Goal: Information Seeking & Learning: Learn about a topic

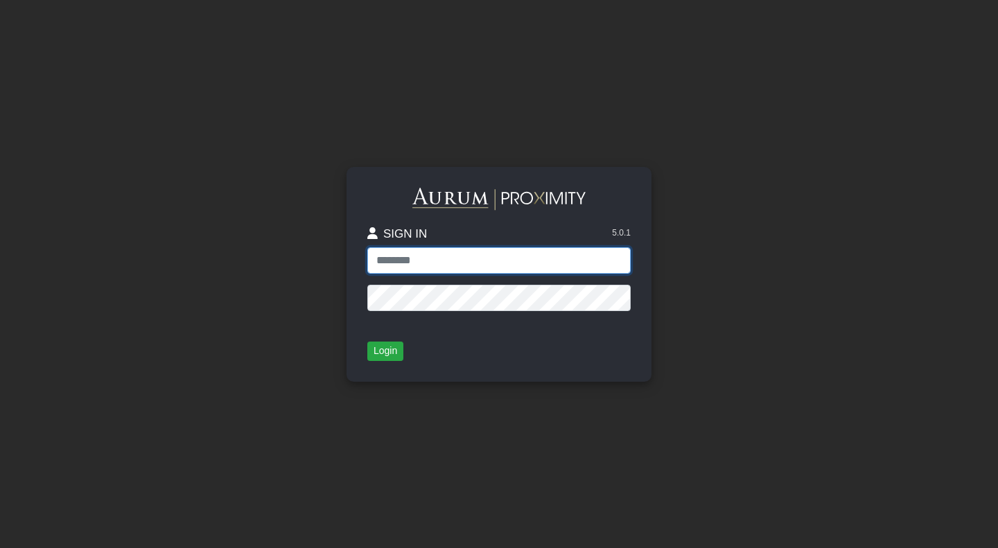
type input "**********"
click at [678, 430] on div "**********" at bounding box center [499, 274] width 790 height 548
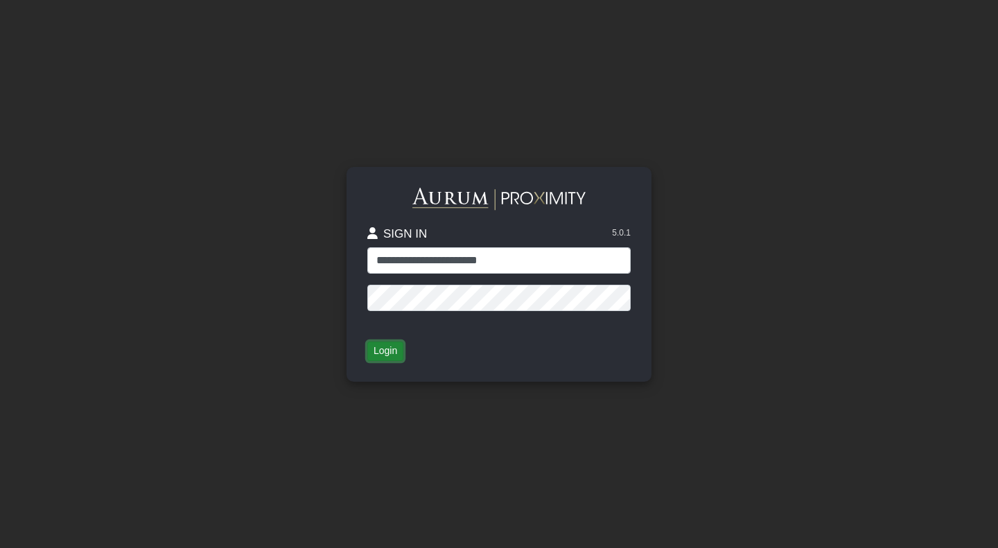
click at [387, 350] on button "Login" at bounding box center [385, 351] width 36 height 19
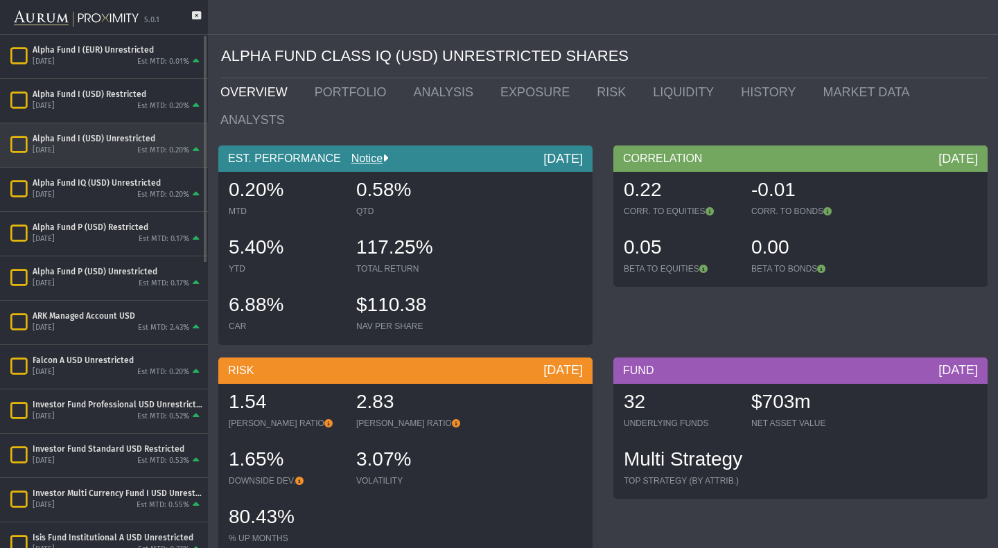
click at [91, 146] on div "[DATE] Est MTD: 0.20%" at bounding box center [118, 151] width 170 height 12
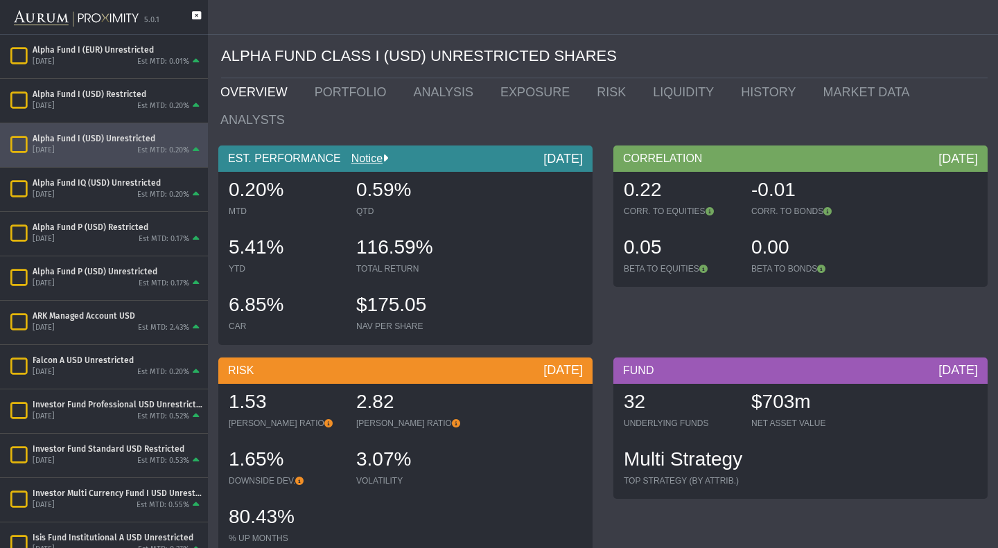
click at [198, 15] on icon at bounding box center [196, 22] width 9 height 23
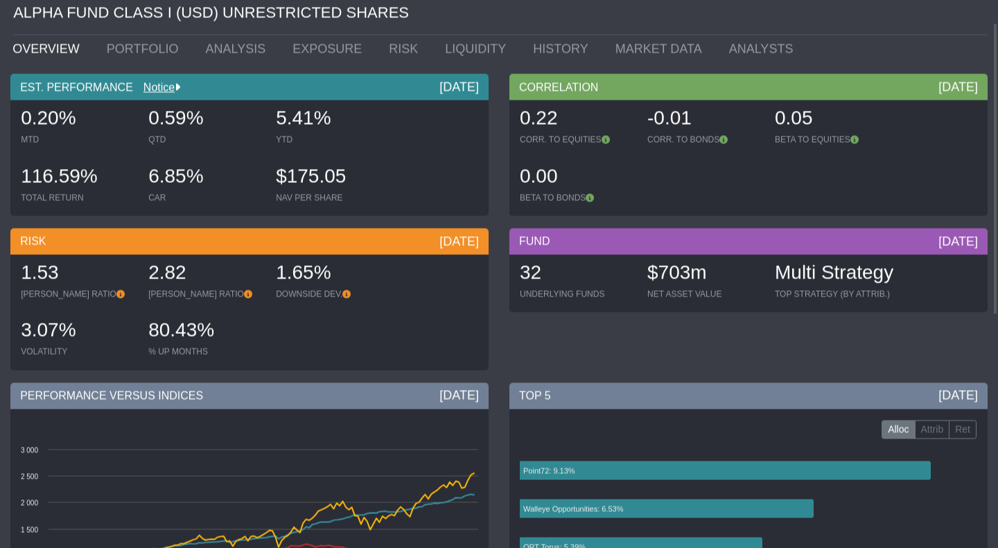
scroll to position [44, 0]
click at [258, 143] on div "QTD" at bounding box center [205, 139] width 114 height 11
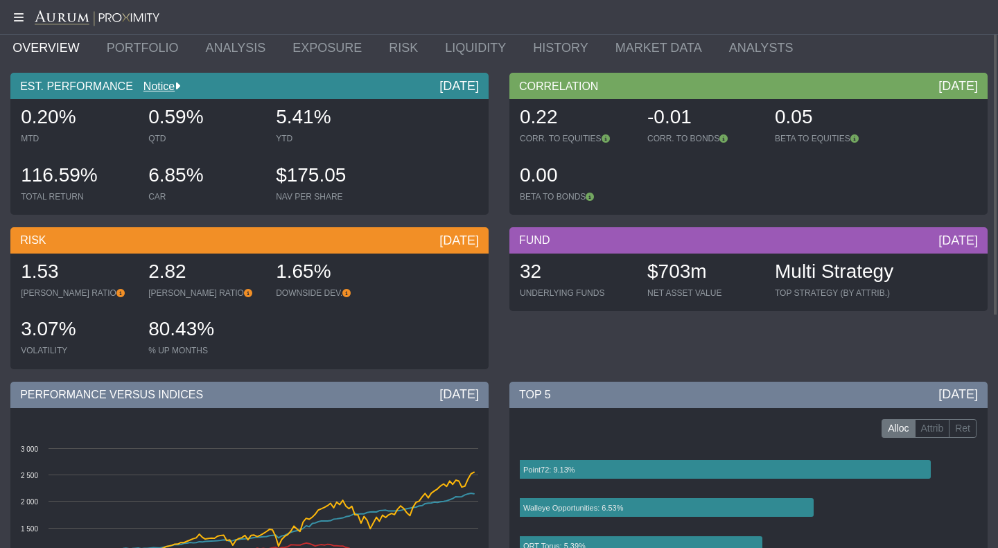
click at [258, 143] on div "QTD" at bounding box center [205, 138] width 114 height 11
click at [312, 111] on div "5.41%" at bounding box center [333, 118] width 114 height 29
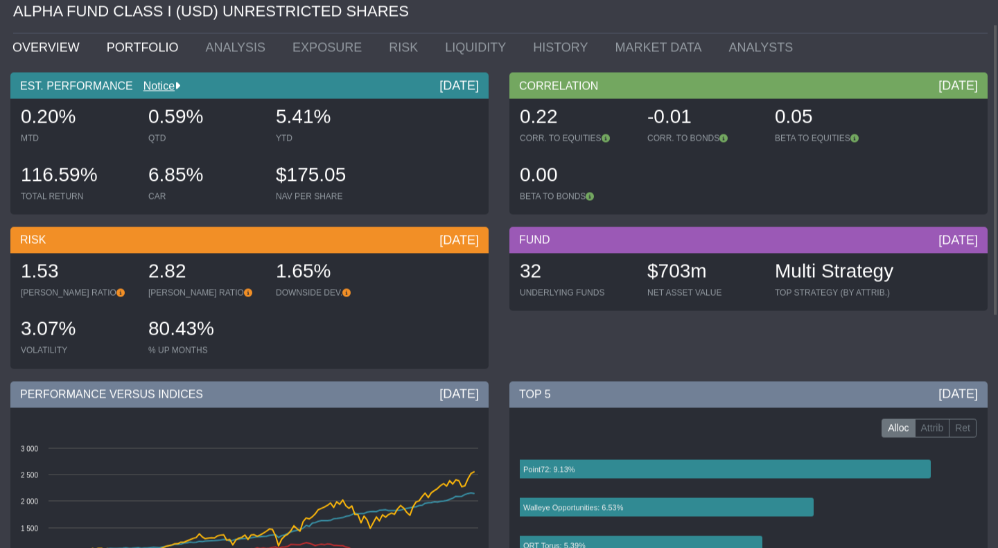
scroll to position [45, 0]
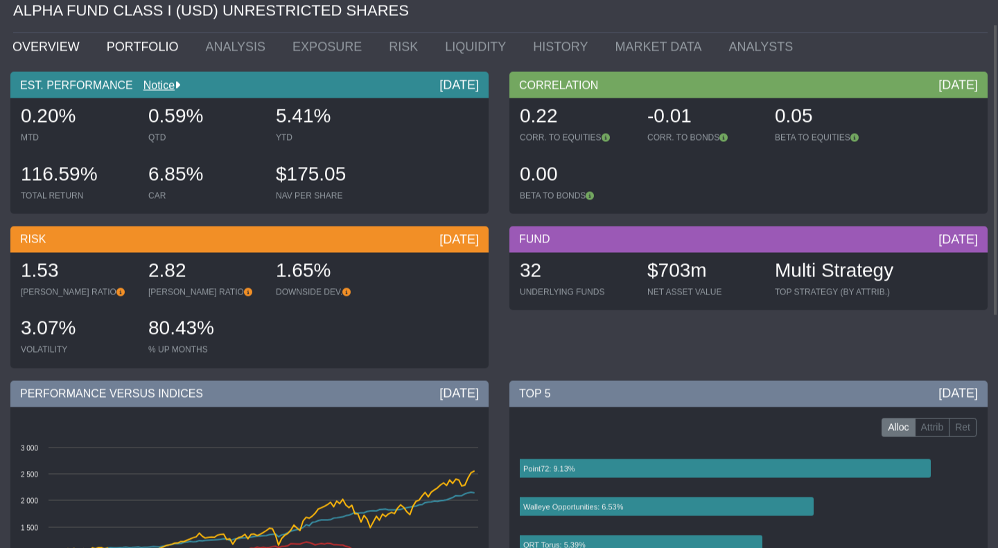
click at [125, 55] on link "PORTFOLIO" at bounding box center [145, 47] width 99 height 28
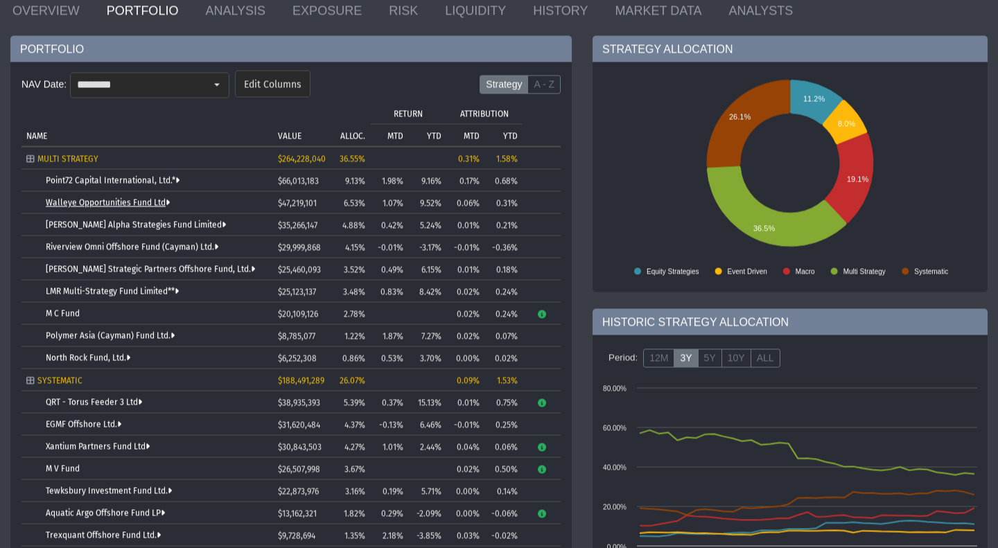
scroll to position [81, 0]
click at [154, 184] on link "Point72 Capital International, Ltd.*" at bounding box center [113, 181] width 134 height 10
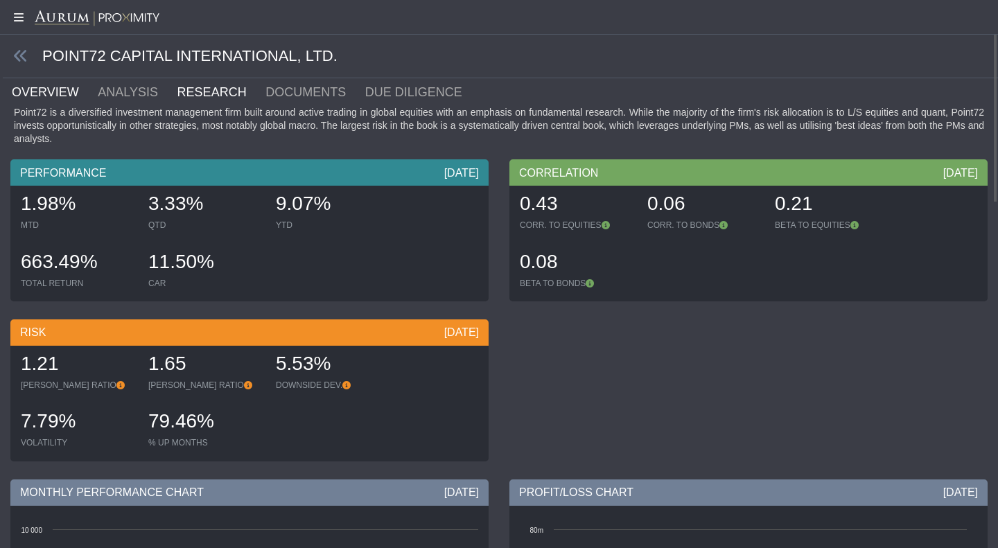
click at [184, 87] on link "RESEARCH" at bounding box center [220, 92] width 89 height 28
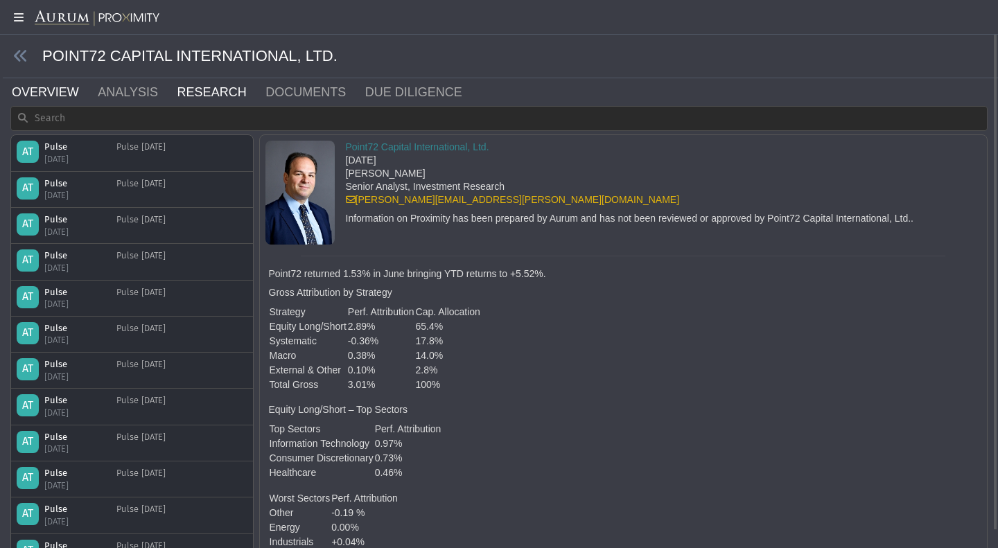
click at [54, 82] on link "OVERVIEW" at bounding box center [53, 92] width 86 height 28
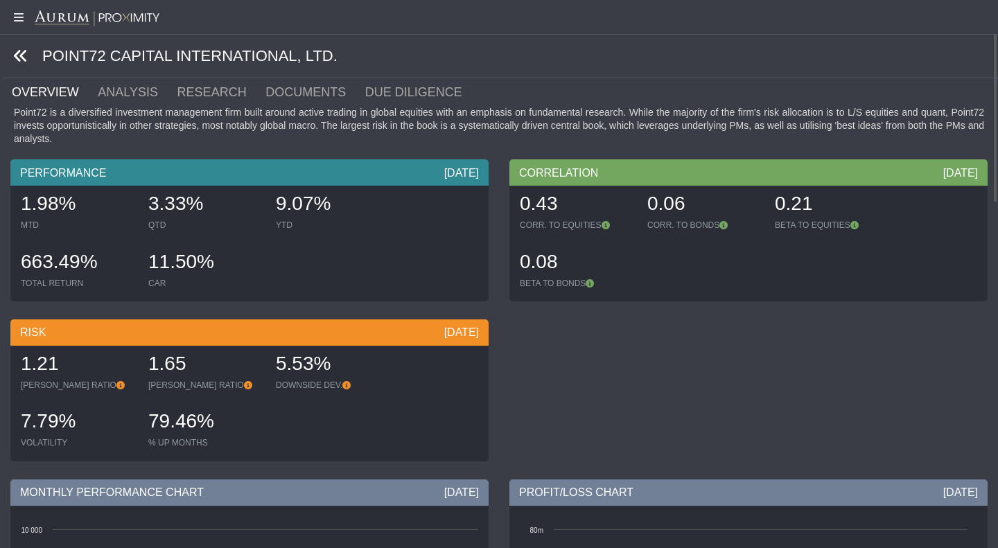
click at [28, 50] on icon at bounding box center [20, 56] width 15 height 15
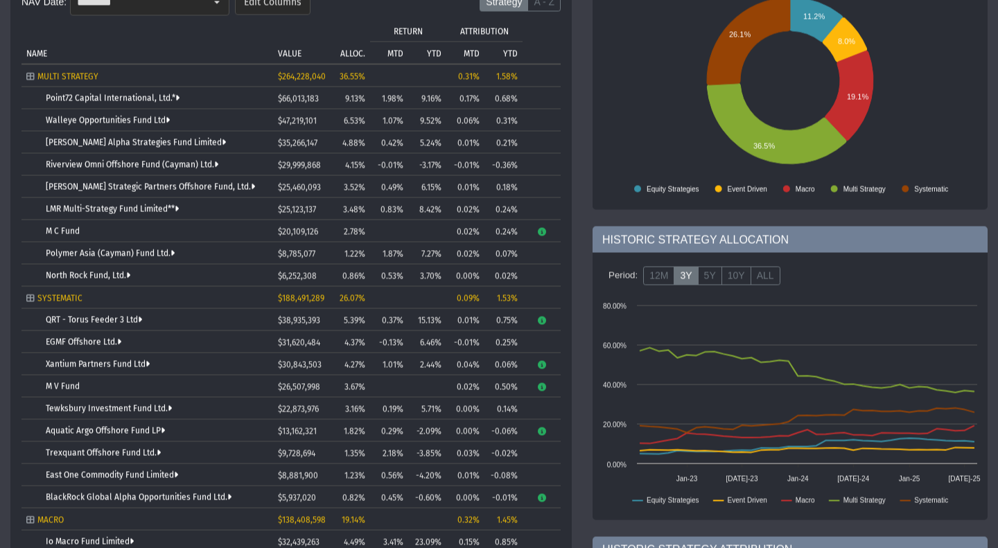
scroll to position [162, 0]
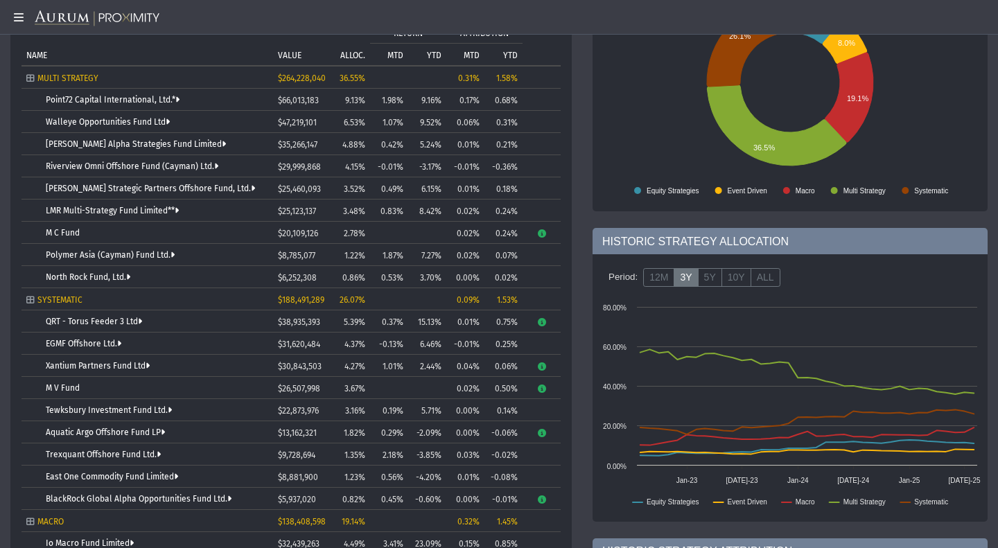
click at [116, 94] on td "Point72 Capital International, Ltd.*" at bounding box center [147, 100] width 252 height 22
click at [119, 99] on link "Point72 Capital International, Ltd.*" at bounding box center [113, 100] width 134 height 10
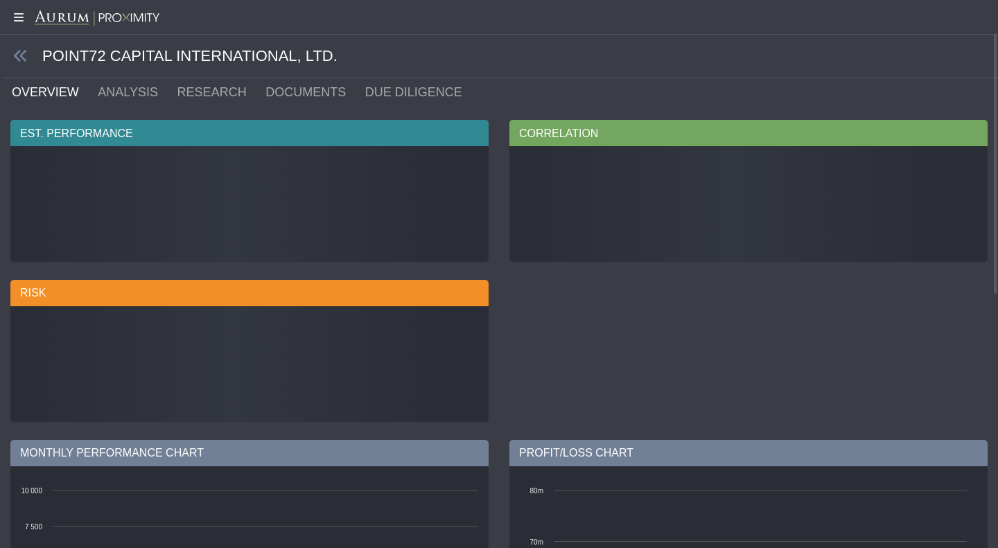
scroll to position [3, 0]
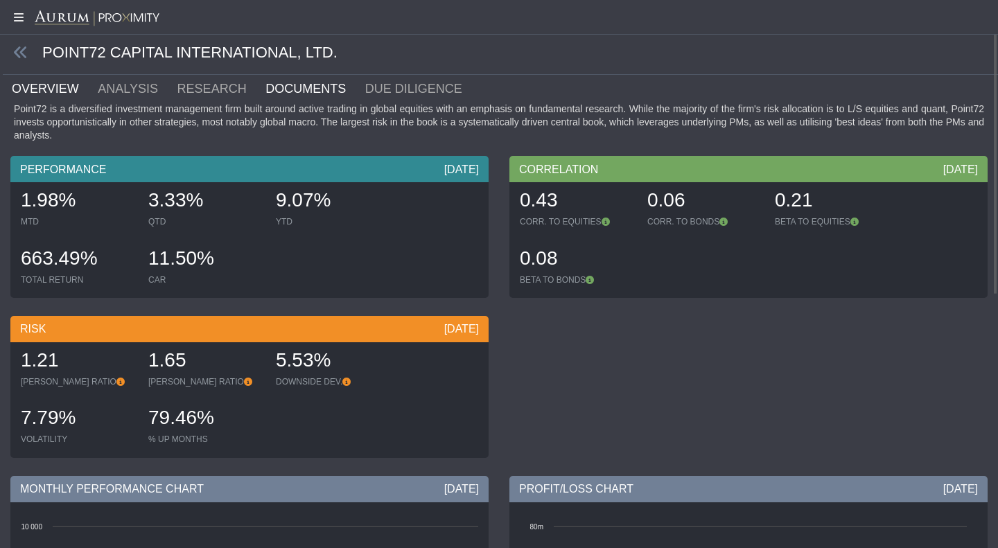
click at [267, 94] on link "DOCUMENTS" at bounding box center [314, 89] width 100 height 28
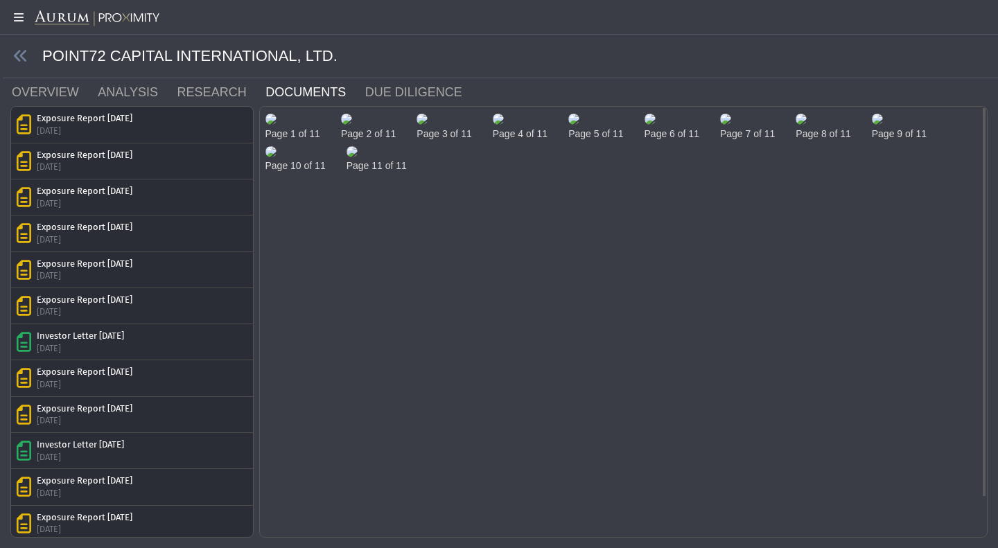
click at [277, 125] on img at bounding box center [270, 119] width 11 height 11
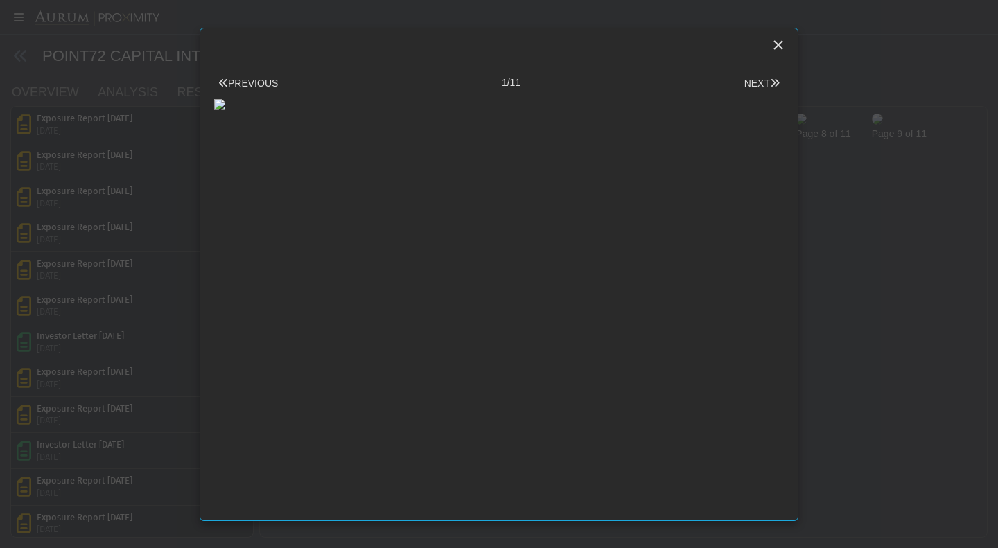
click at [887, 119] on body "5.0.1 Pull down to refresh... Release to refresh... Refreshing... Alpha Fund I …" at bounding box center [499, 274] width 998 height 548
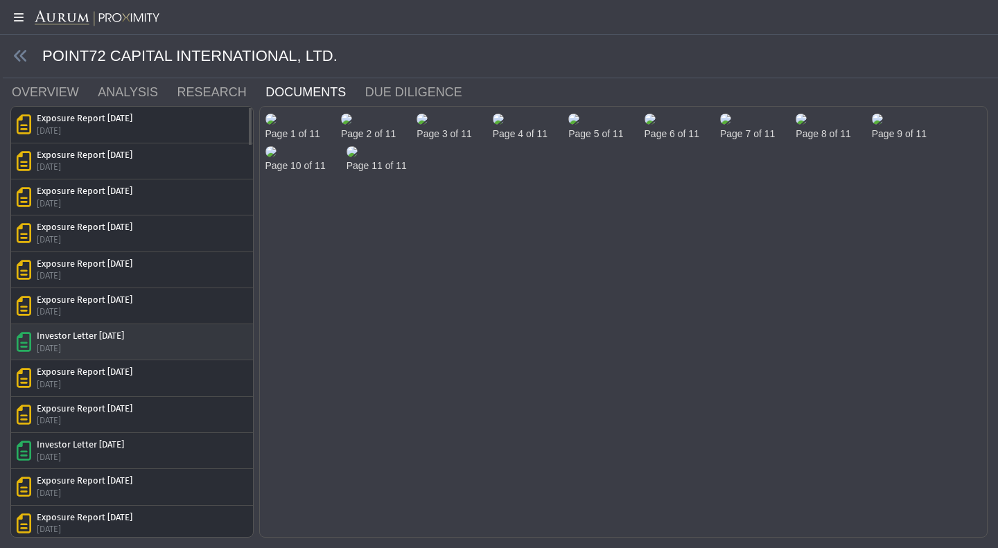
click at [73, 332] on div "Investor Letter [DATE]" at bounding box center [80, 336] width 87 height 12
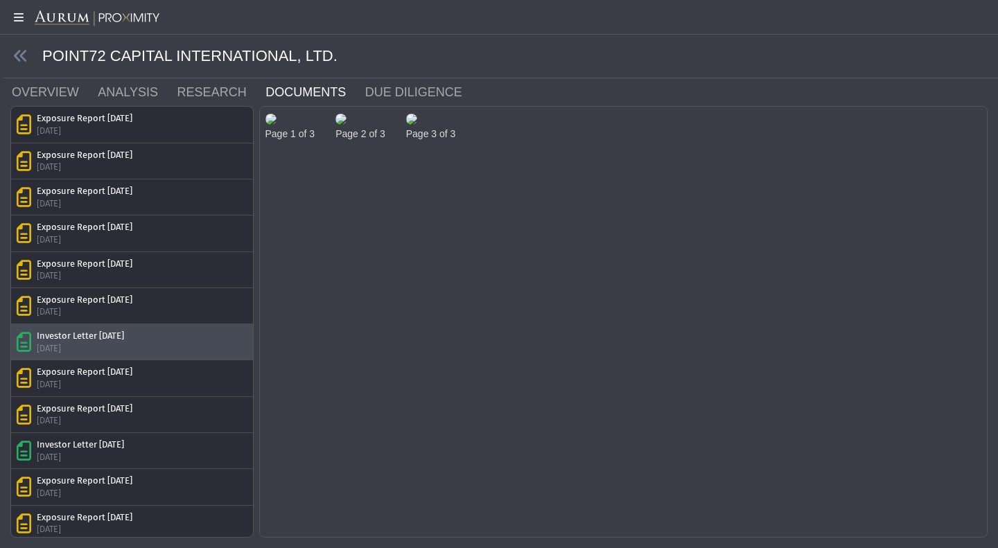
click at [277, 125] on img at bounding box center [270, 119] width 11 height 11
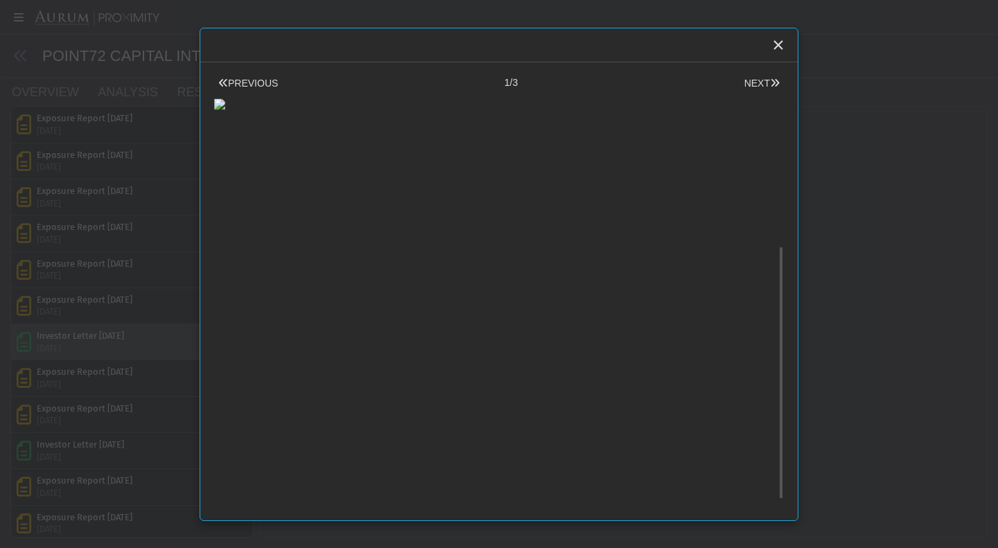
scroll to position [264, 0]
click at [878, 351] on body "5.0.1 Pull down to refresh... Release to refresh... Refreshing... Alpha Fund I …" at bounding box center [499, 274] width 998 height 548
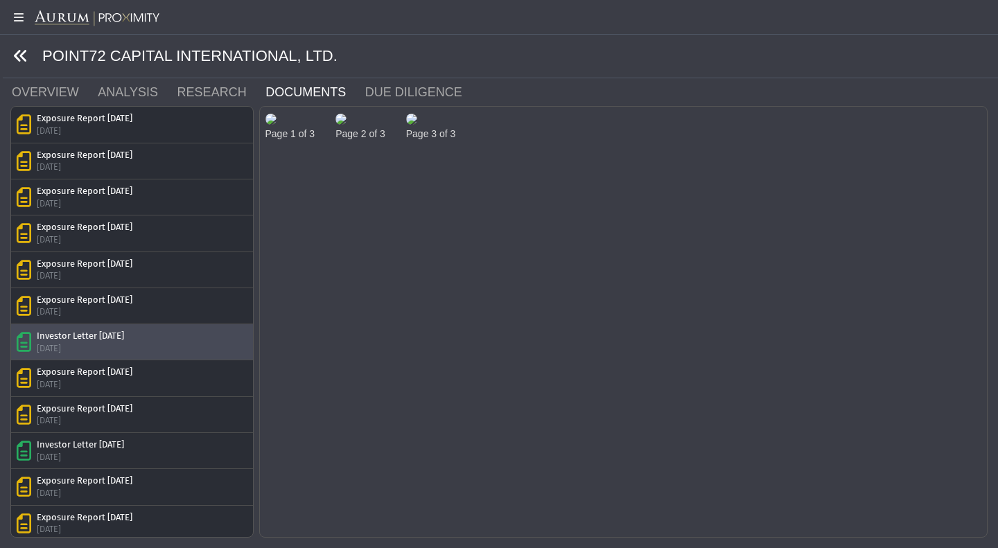
click at [19, 59] on icon at bounding box center [20, 56] width 15 height 15
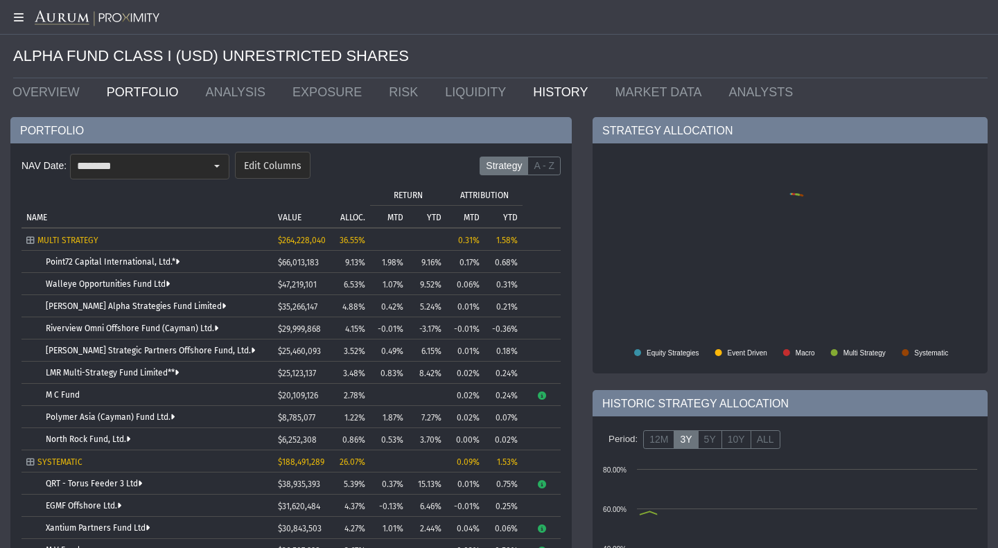
click at [532, 98] on link "HISTORY" at bounding box center [564, 92] width 82 height 28
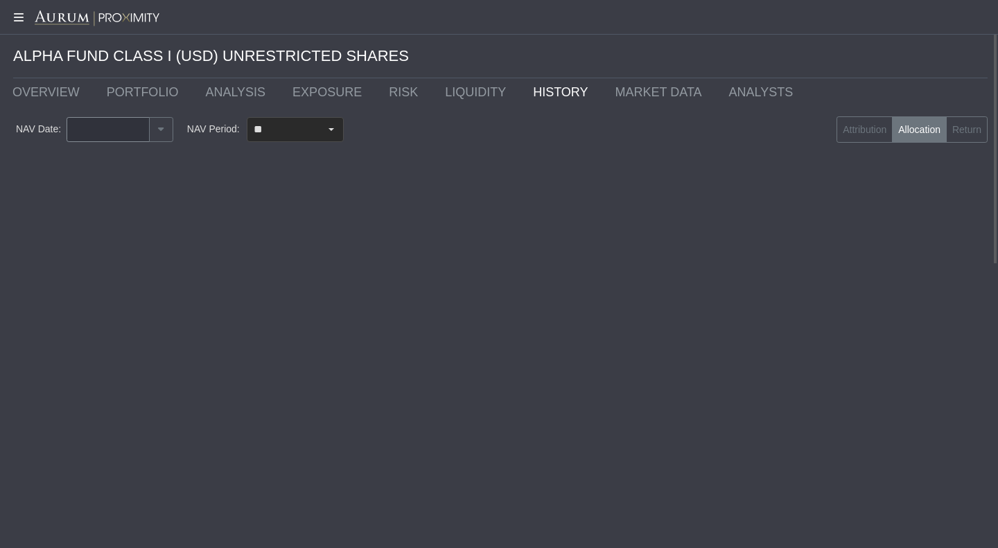
type input "********"
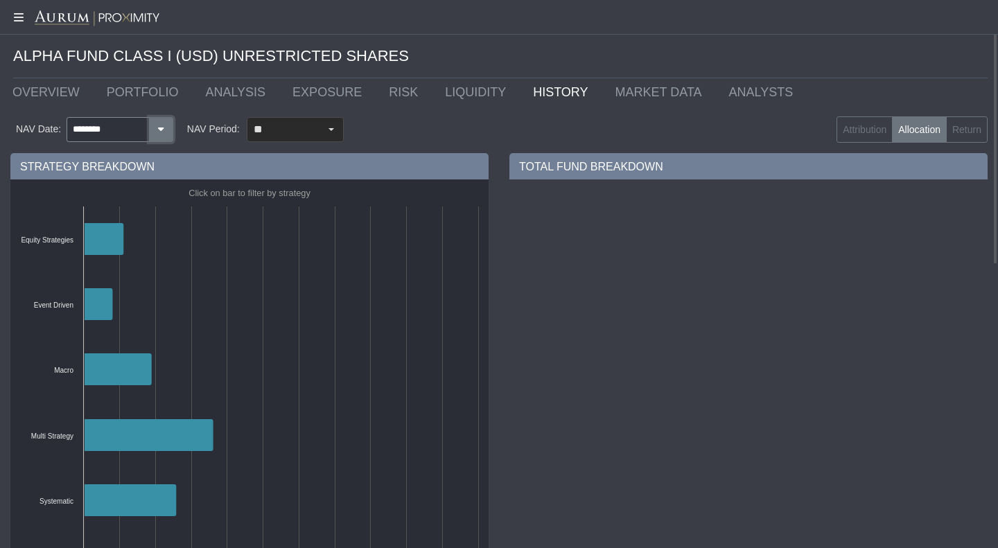
click at [162, 129] on icon "button" at bounding box center [161, 129] width 12 height 9
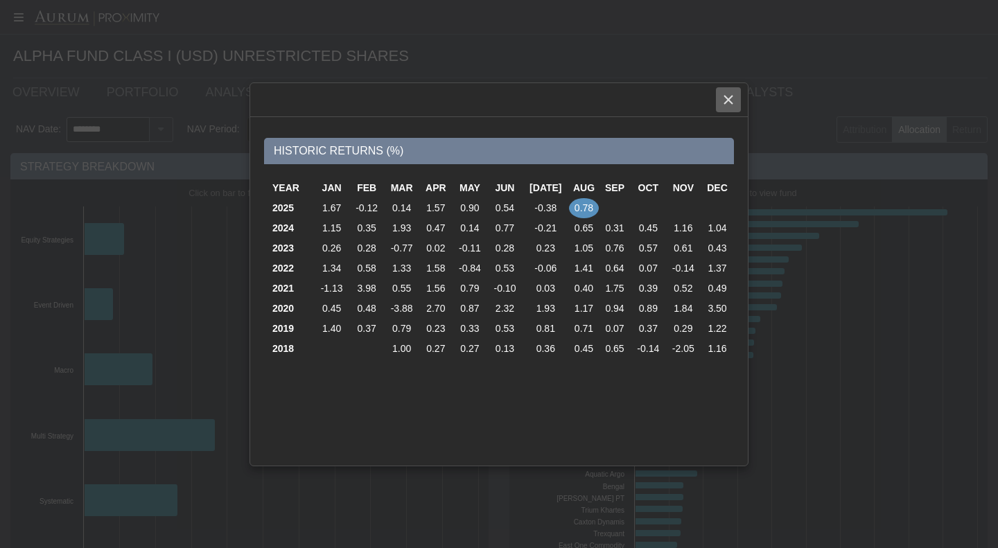
click at [731, 109] on div "Close" at bounding box center [729, 100] width 24 height 24
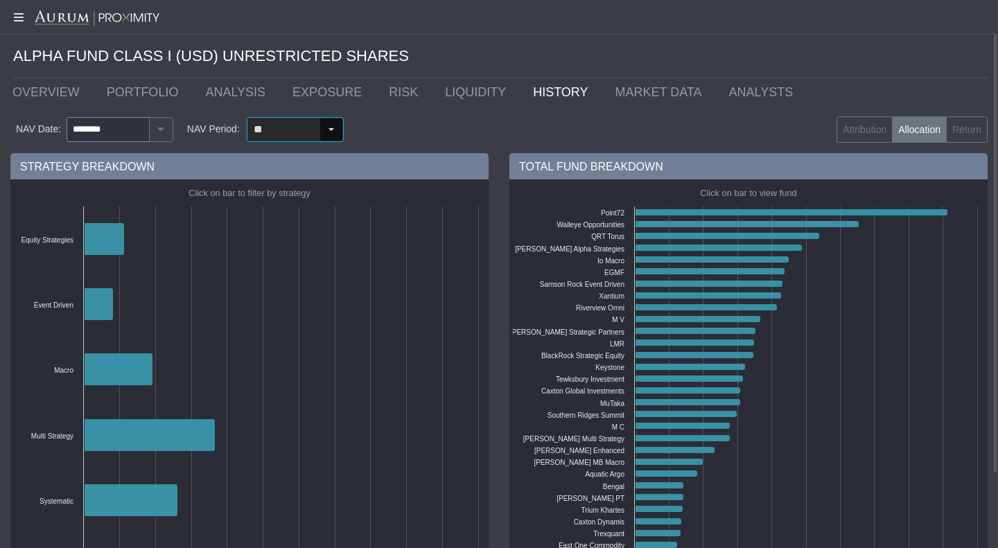
click at [333, 127] on div "Select" at bounding box center [331, 130] width 22 height 22
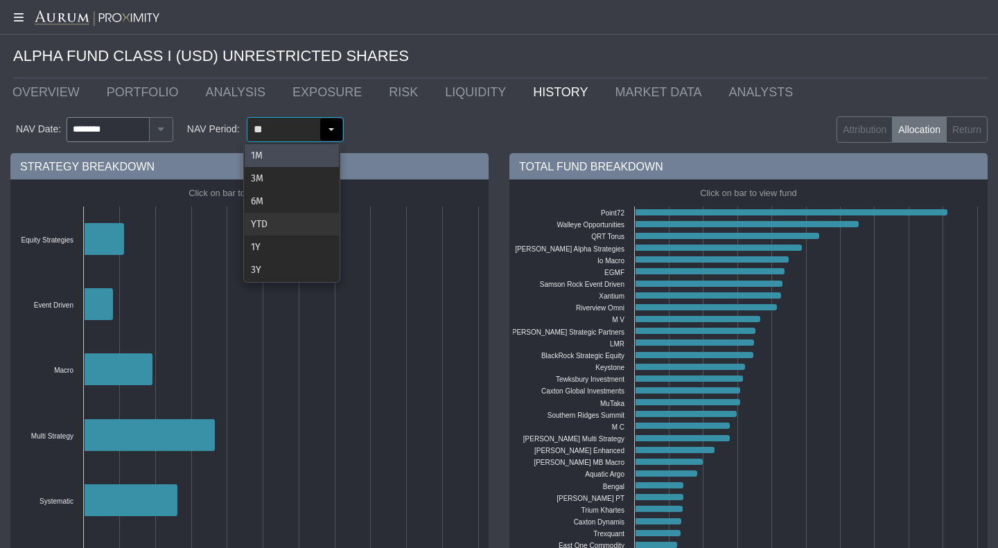
click at [275, 216] on div "YTD" at bounding box center [292, 224] width 94 height 23
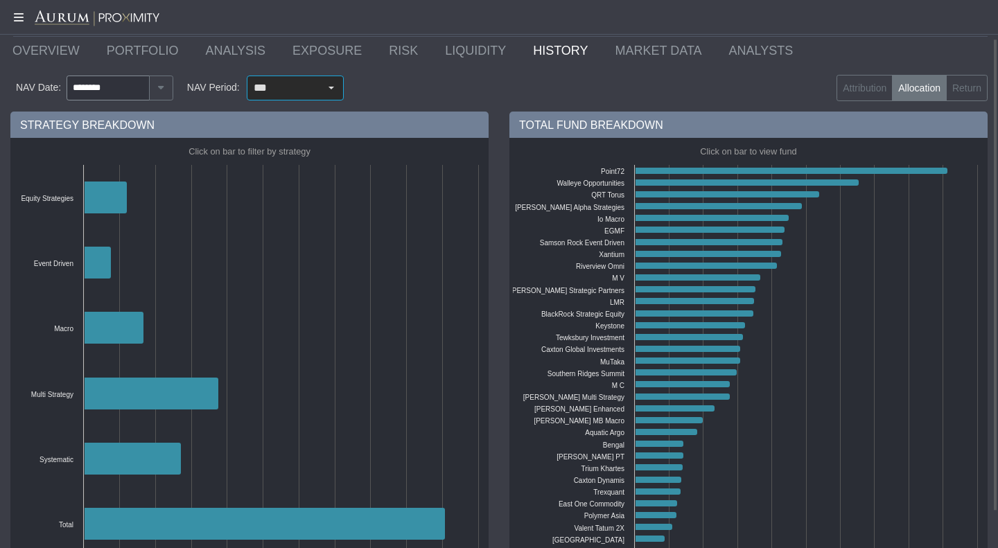
scroll to position [44, 0]
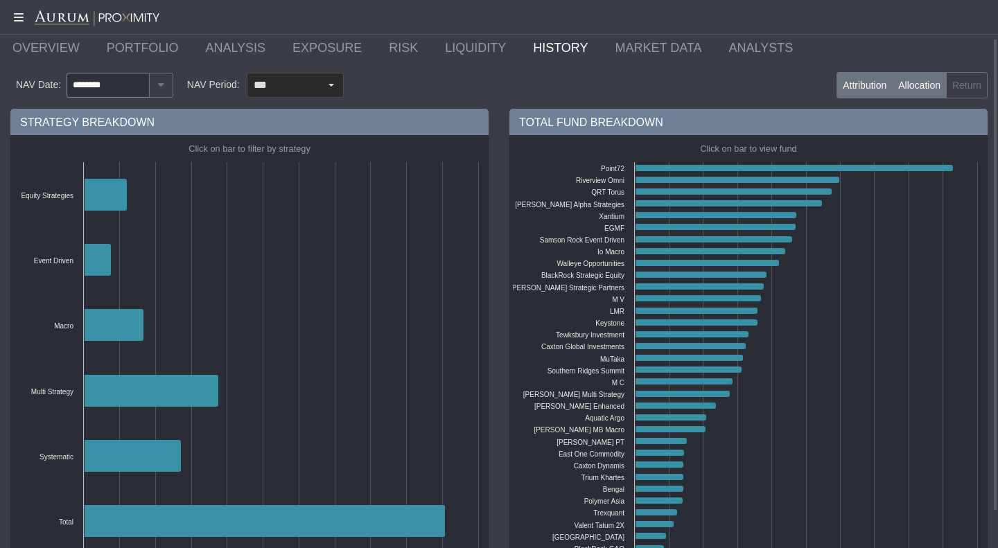
click at [868, 83] on label "Attribution" at bounding box center [865, 85] width 56 height 26
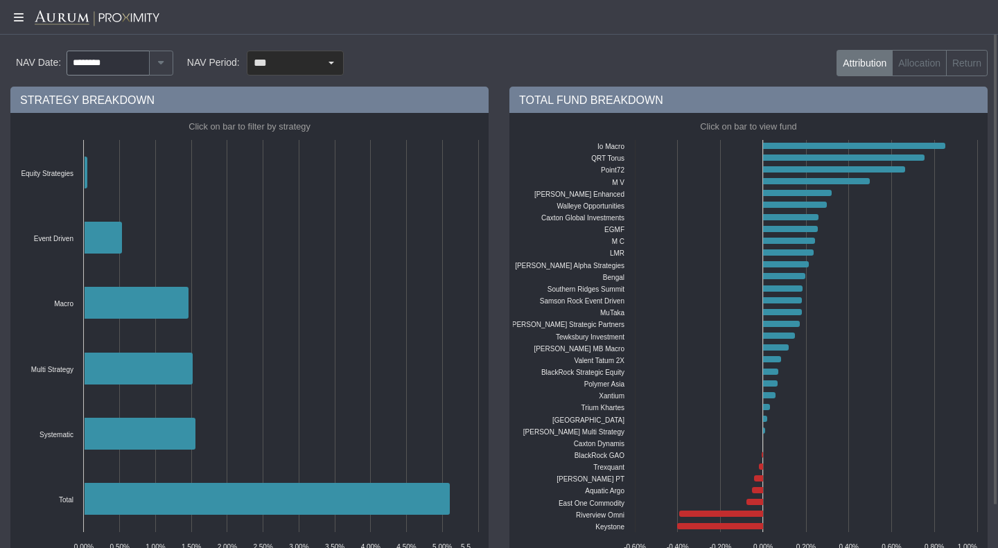
scroll to position [0, 0]
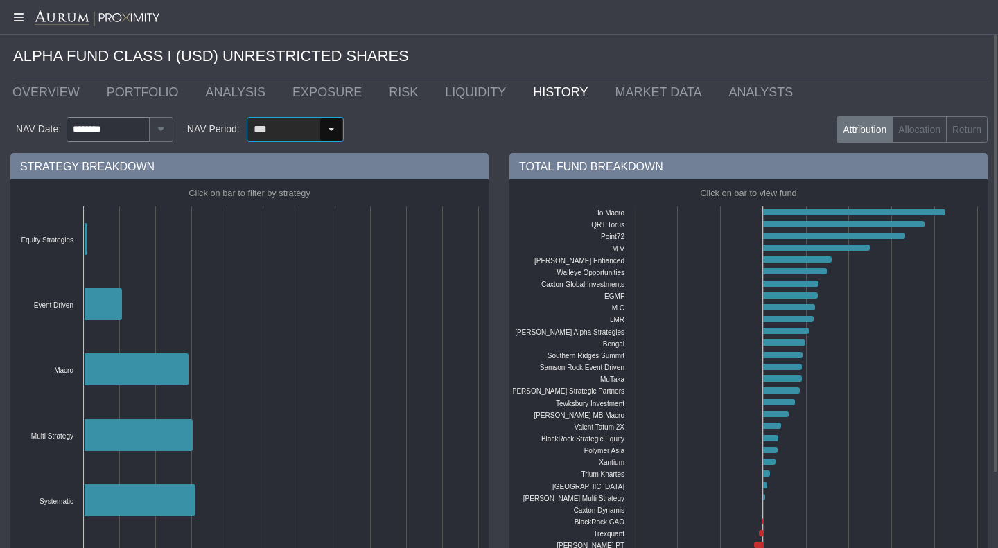
click at [339, 123] on div "Select" at bounding box center [332, 130] width 24 height 24
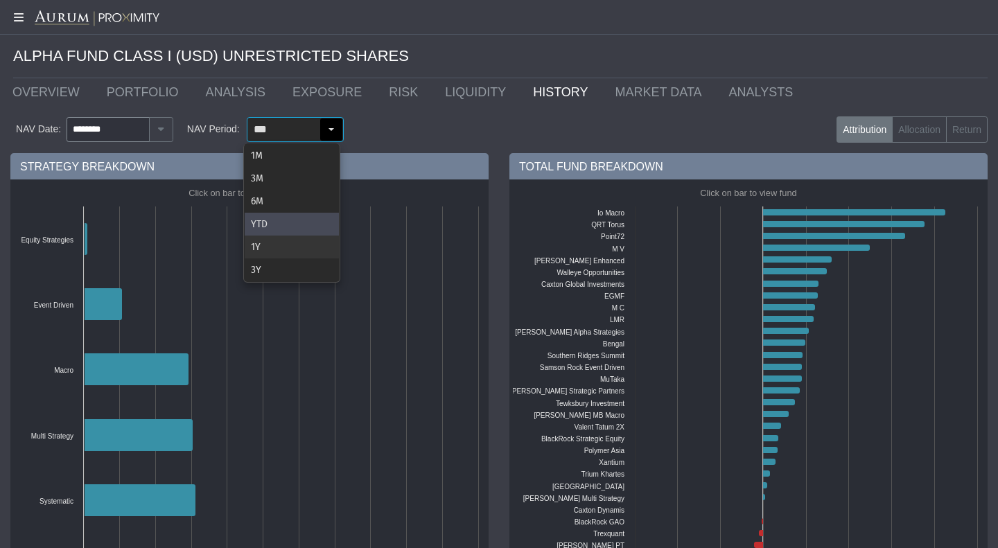
click at [258, 252] on div "1Y" at bounding box center [292, 247] width 94 height 23
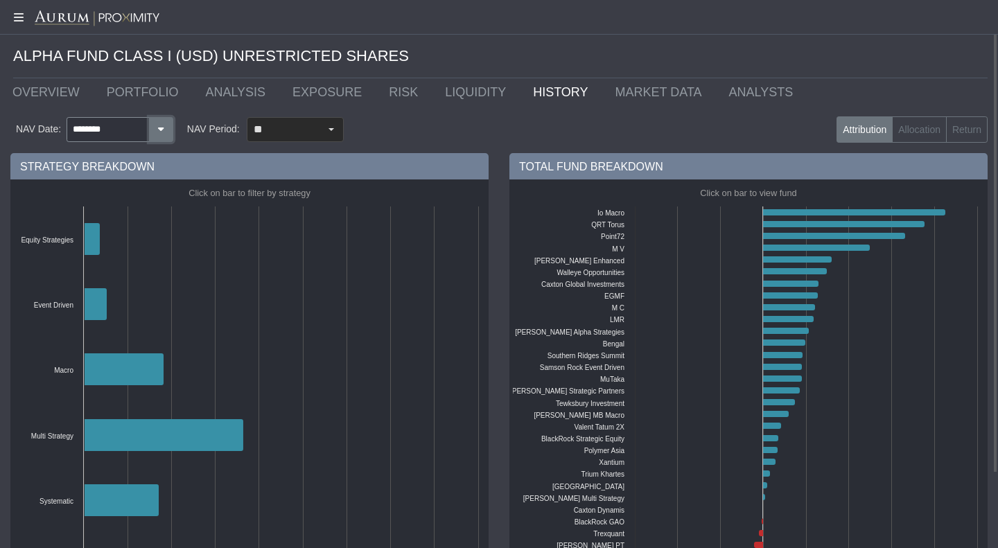
click at [170, 138] on button "button" at bounding box center [161, 129] width 24 height 25
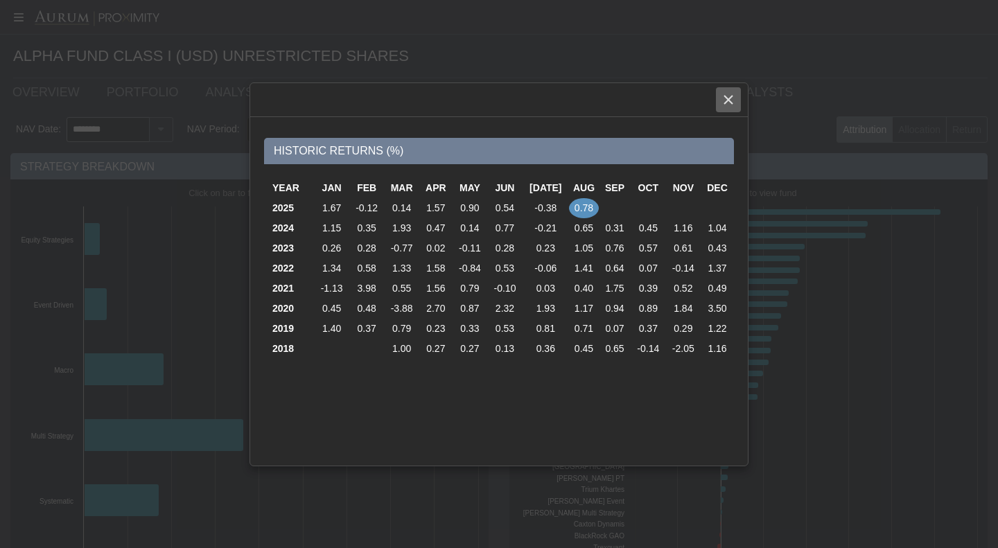
click at [735, 104] on div "Close" at bounding box center [729, 100] width 24 height 24
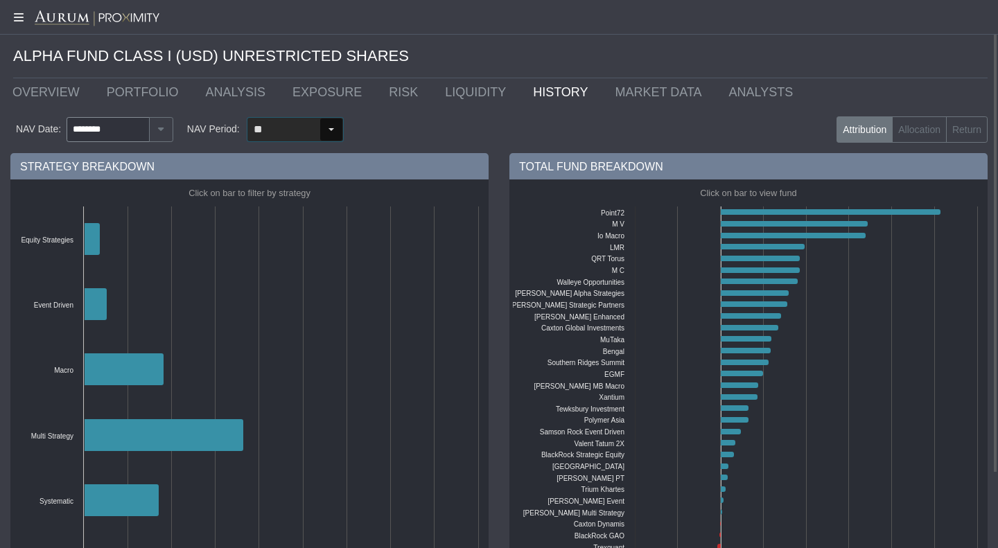
click at [336, 128] on div "Select" at bounding box center [331, 130] width 22 height 22
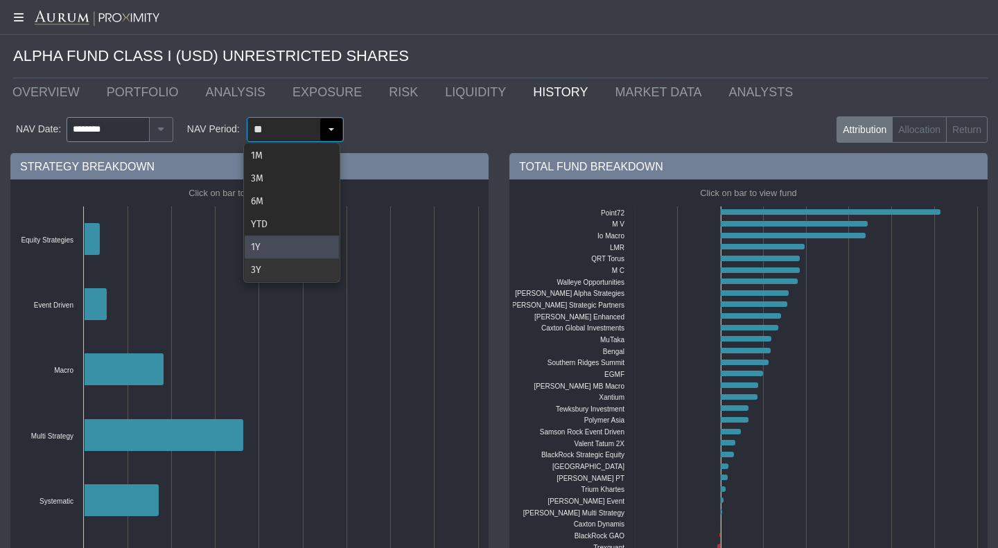
click at [270, 264] on div "3Y" at bounding box center [292, 270] width 94 height 23
type input "**"
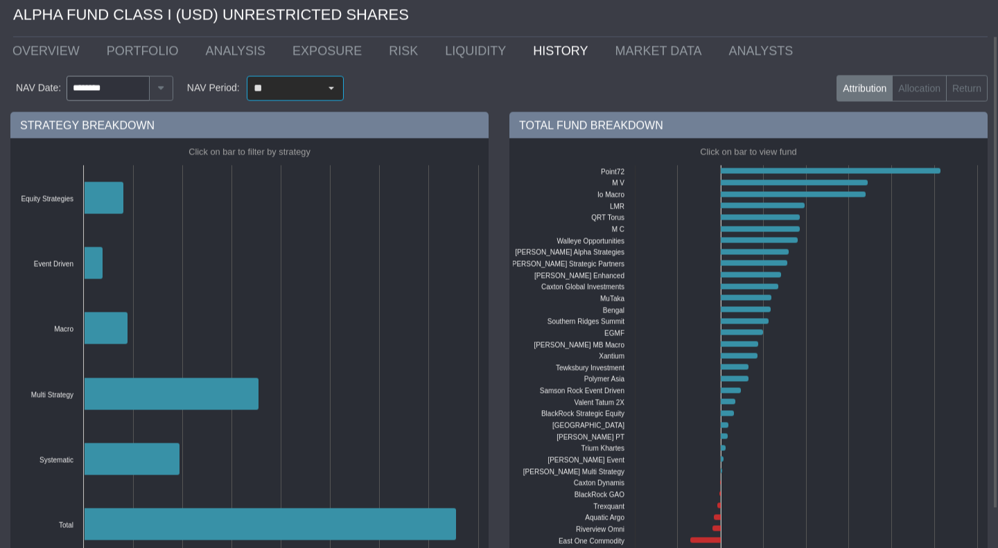
scroll to position [42, 0]
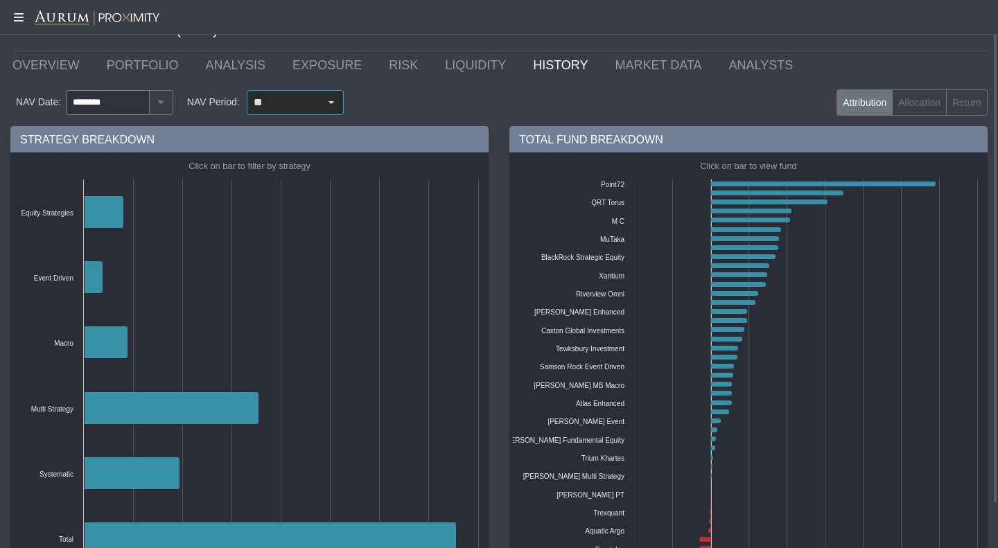
drag, startPoint x: 384, startPoint y: 243, endPoint x: 417, endPoint y: 267, distance: 41.2
click at [417, 267] on body "5.0.1 Pull down to refresh... Release to refresh... Refreshing... Alpha Fund I …" at bounding box center [499, 274] width 998 height 548
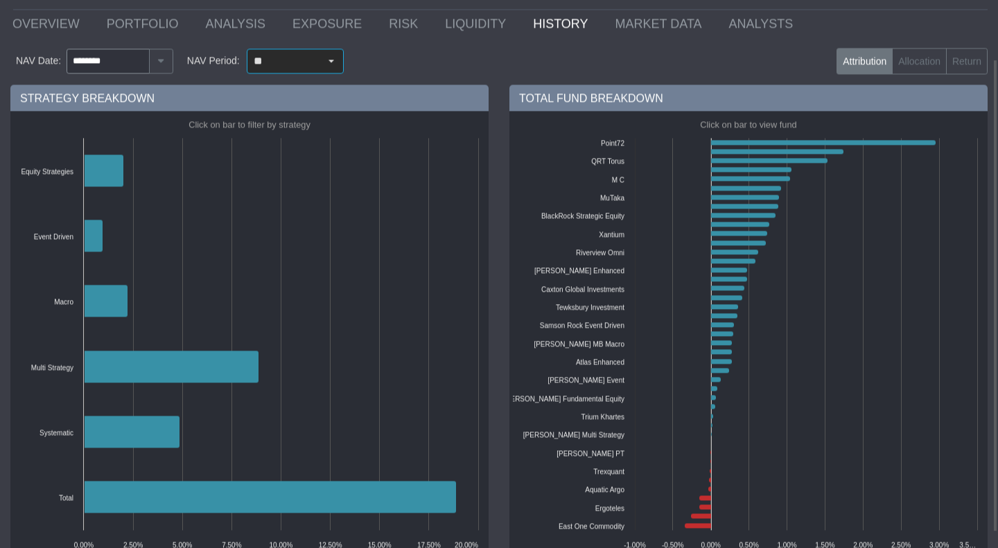
scroll to position [0, 0]
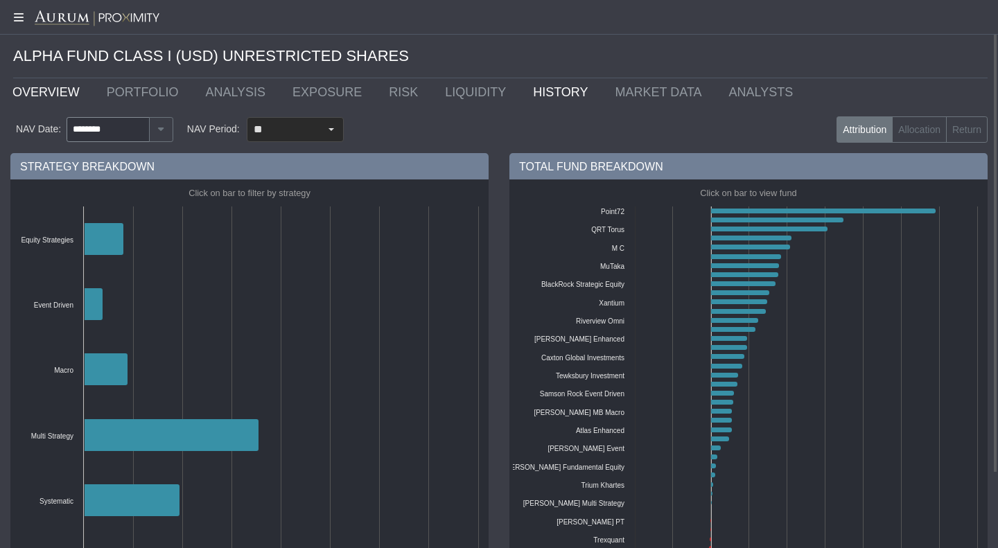
click at [79, 93] on link "OVERVIEW" at bounding box center [49, 92] width 94 height 28
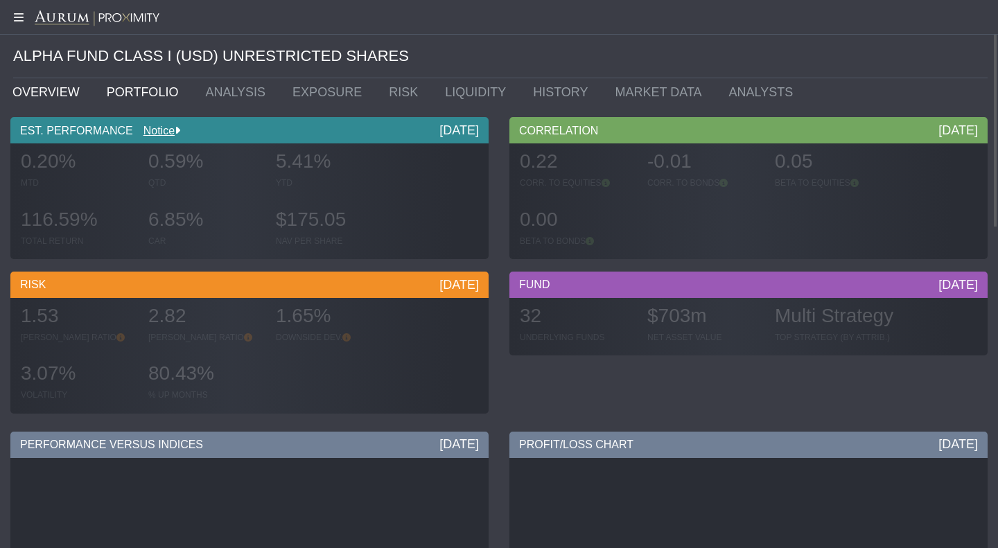
click at [125, 88] on link "PORTFOLIO" at bounding box center [145, 92] width 99 height 28
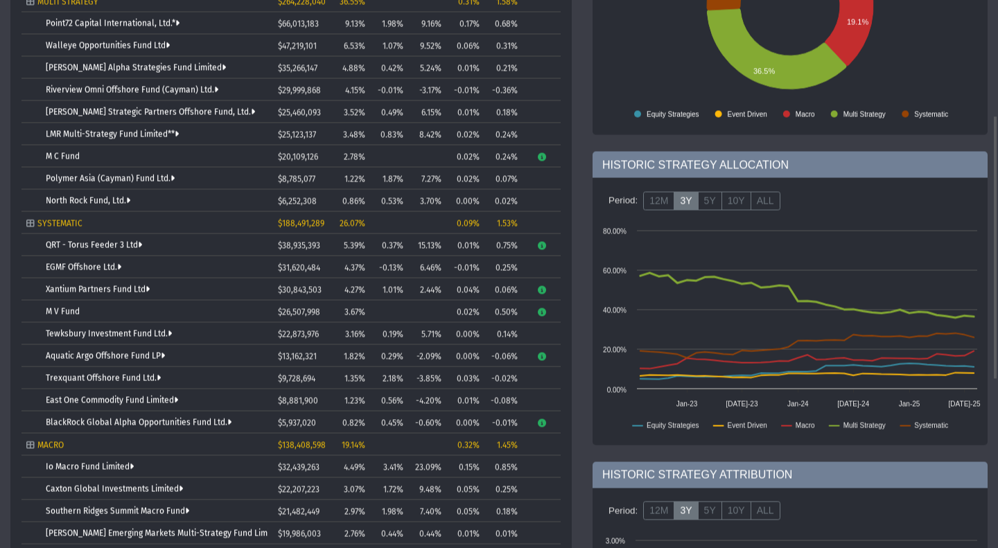
scroll to position [239, 0]
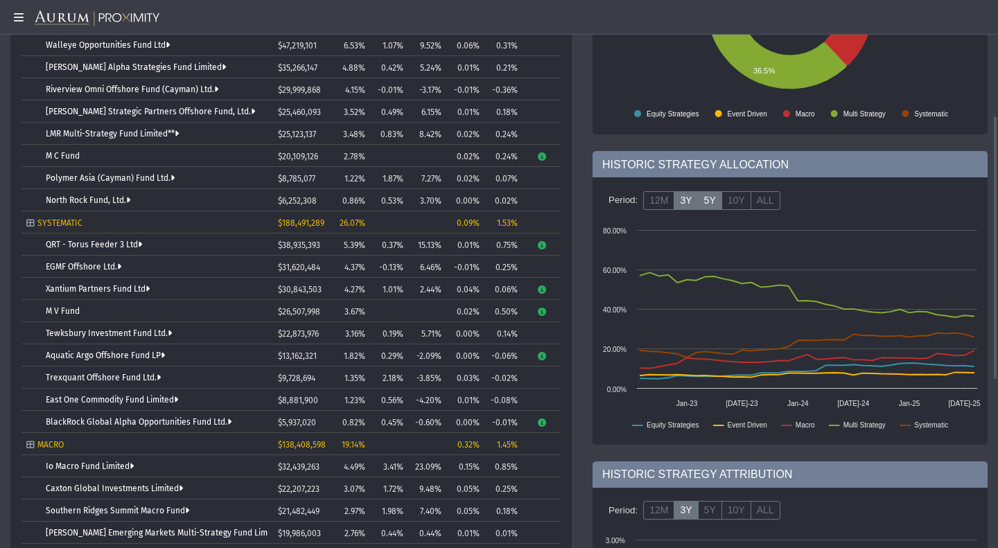
click at [709, 198] on label "5Y" at bounding box center [710, 200] width 24 height 19
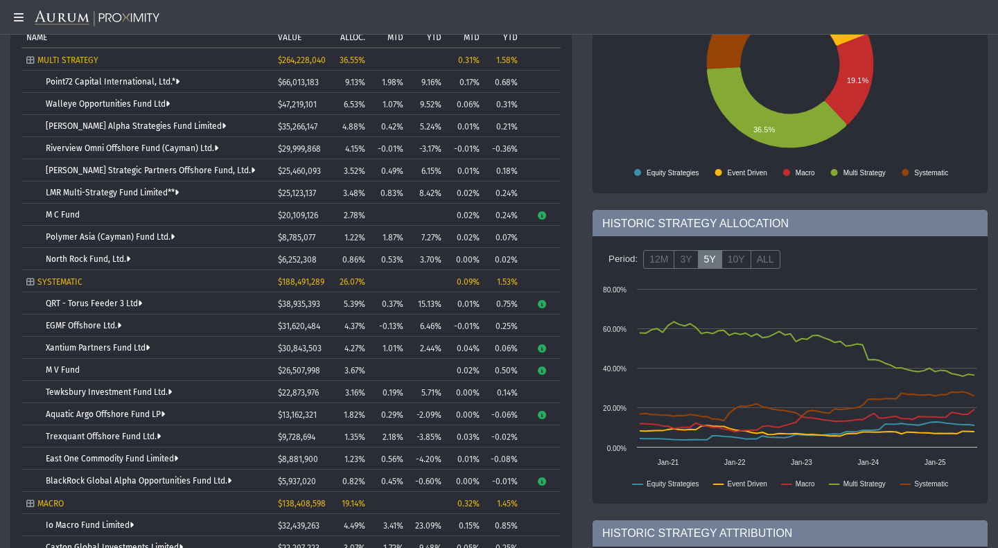
scroll to position [215, 0]
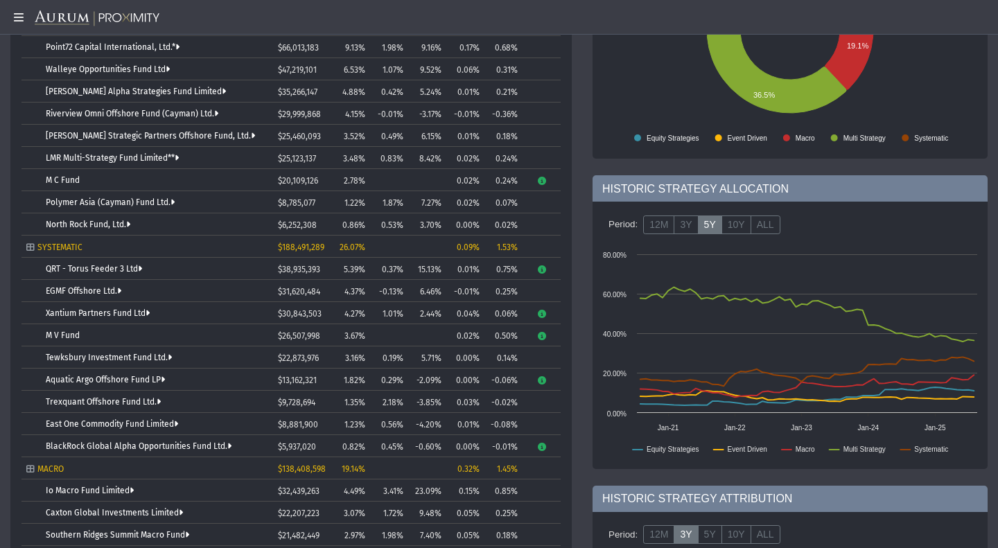
click at [354, 275] on td "5.39%" at bounding box center [347, 269] width 45 height 22
click at [125, 265] on link "QRT - Torus Feeder 3 Ltd" at bounding box center [94, 269] width 96 height 10
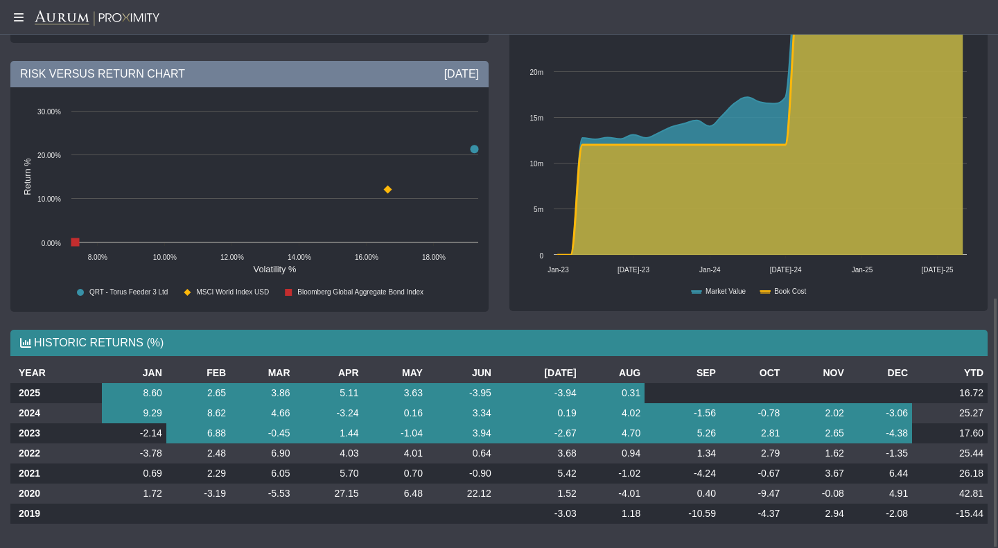
scroll to position [648, 0]
click at [928, 426] on td "17.60" at bounding box center [950, 434] width 76 height 20
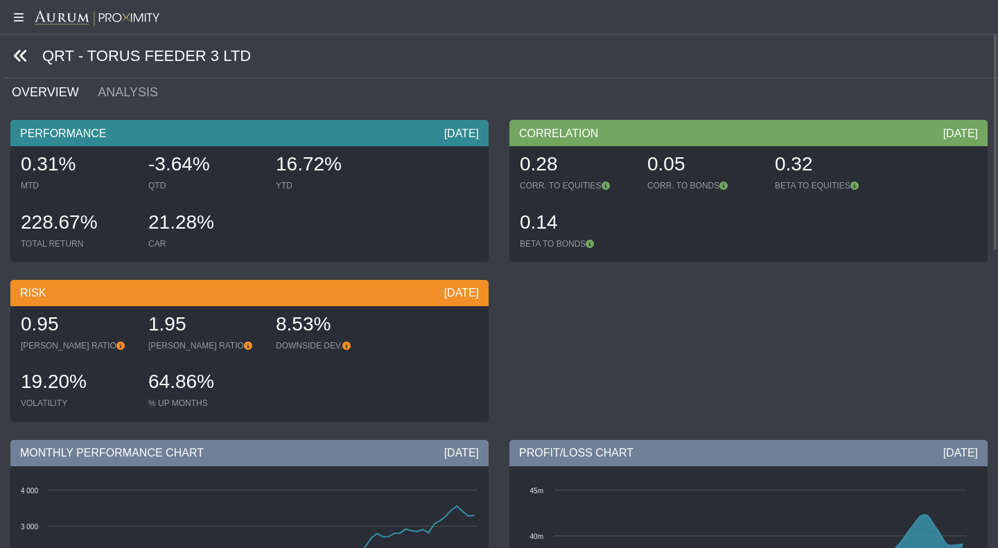
scroll to position [1, 0]
click at [26, 60] on icon at bounding box center [20, 55] width 15 height 15
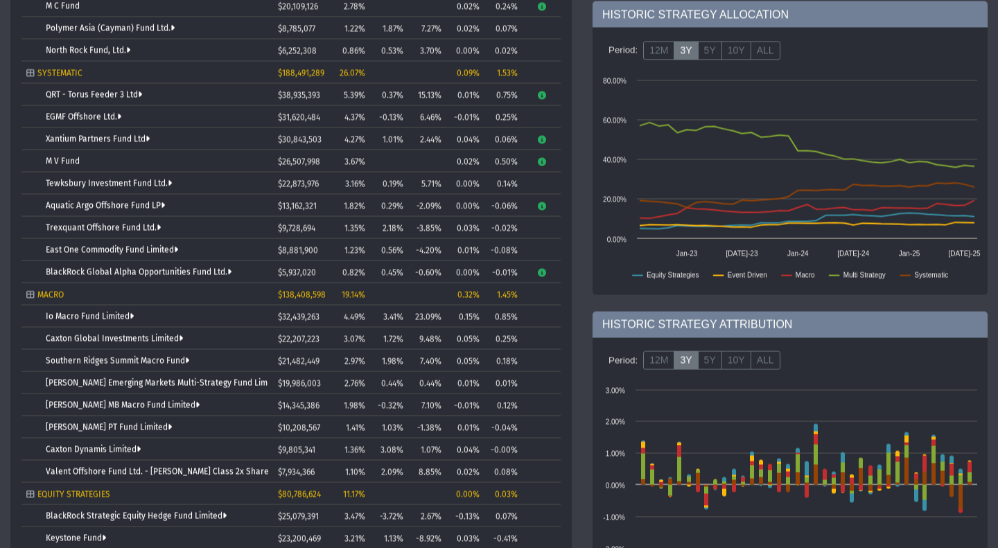
scroll to position [390, 0]
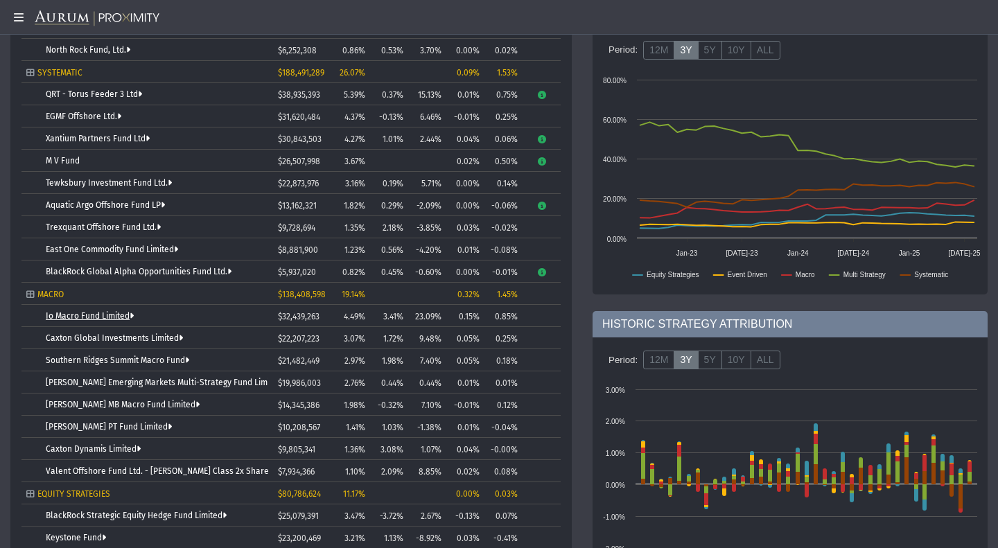
click at [99, 320] on link "Io Macro Fund Limited" at bounding box center [90, 316] width 88 height 10
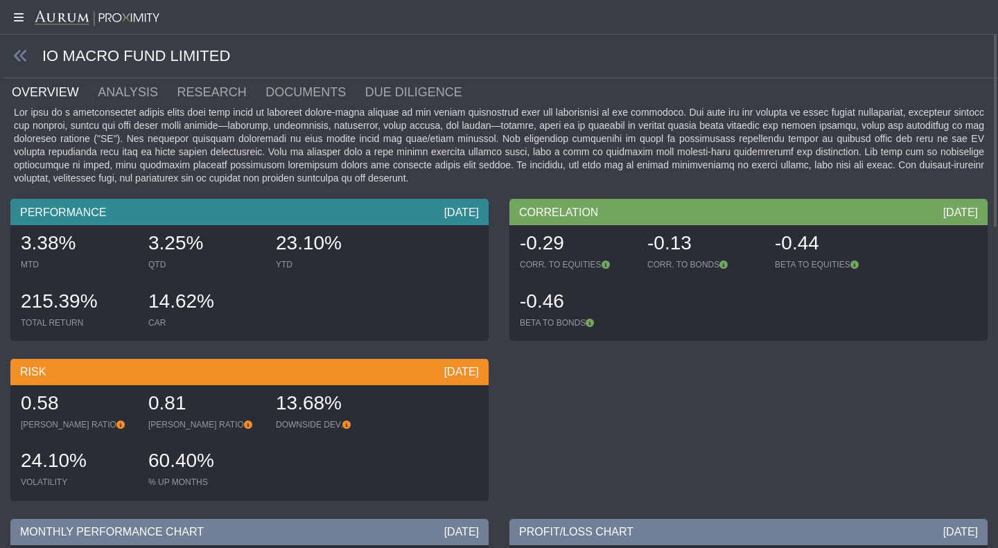
scroll to position [1, 0]
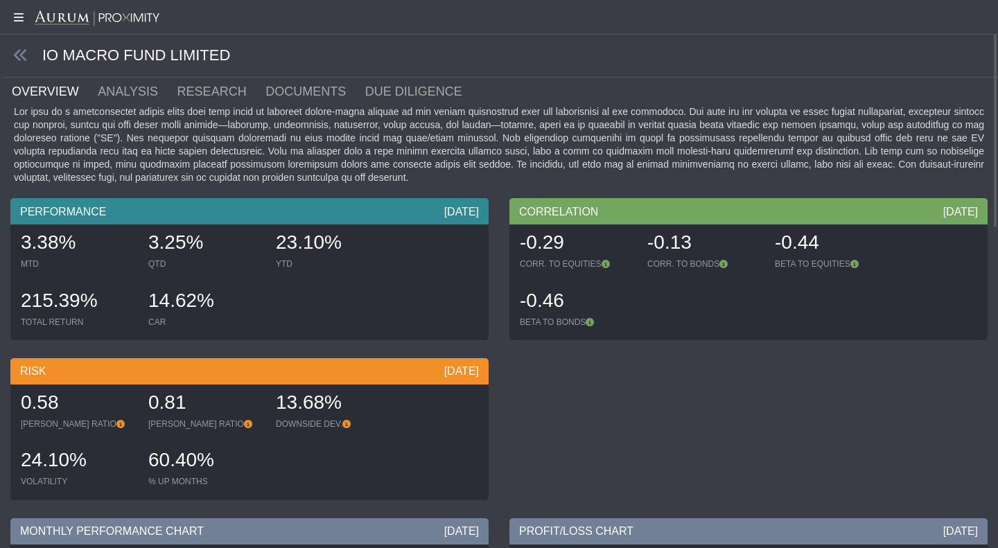
click at [71, 56] on div "IO MACRO FUND LIMITED" at bounding box center [500, 56] width 995 height 44
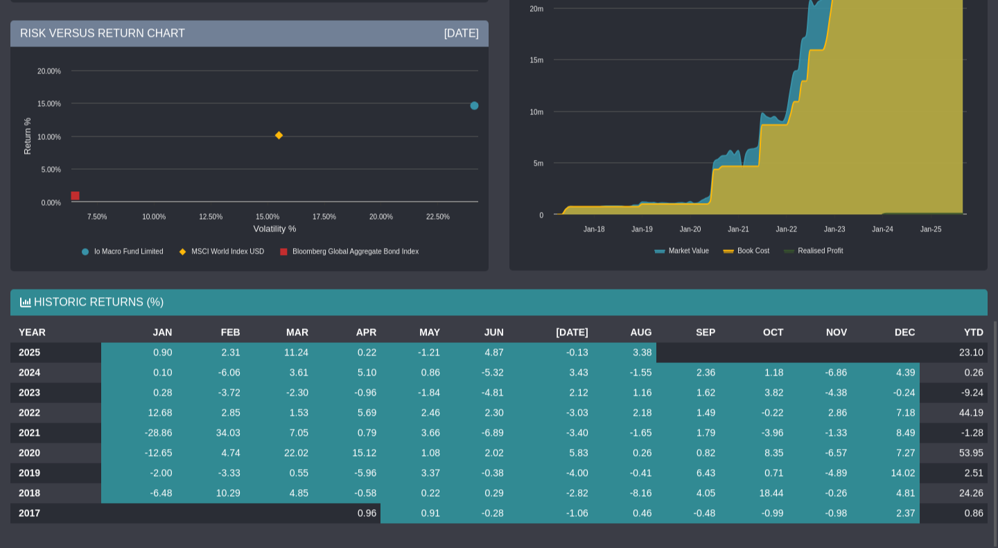
scroll to position [767, 0]
click at [302, 352] on td "11.24" at bounding box center [279, 352] width 68 height 20
click at [373, 350] on td "0.22" at bounding box center [347, 352] width 68 height 20
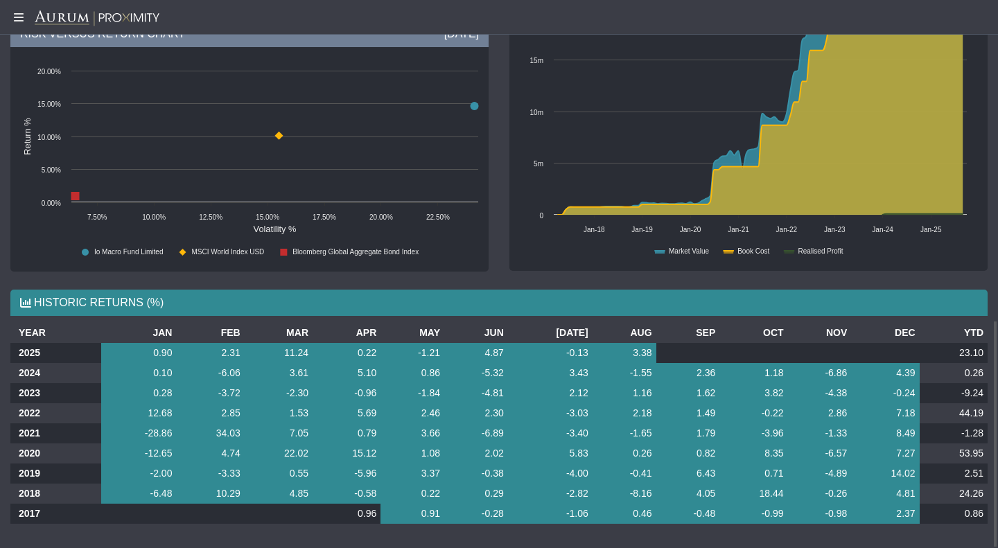
click at [962, 410] on td "44.19" at bounding box center [954, 413] width 68 height 20
click at [166, 426] on td "-28.86" at bounding box center [138, 434] width 75 height 20
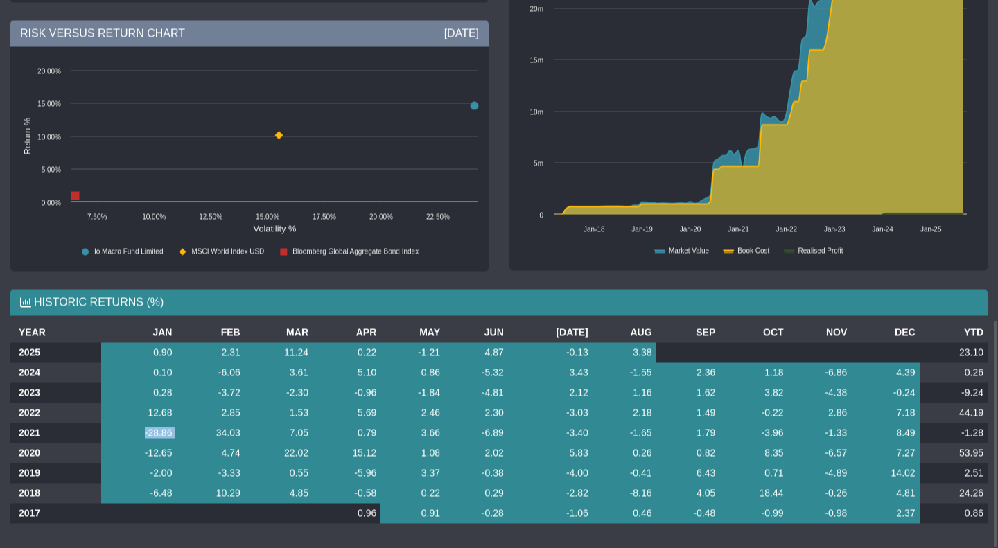
click at [166, 426] on td "-28.86" at bounding box center [138, 433] width 75 height 20
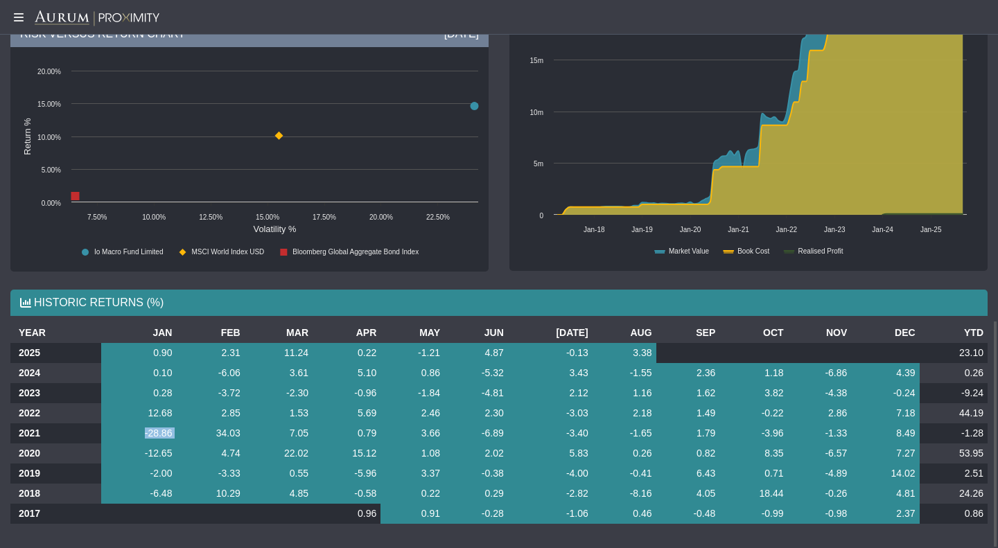
click at [155, 431] on td "-28.86" at bounding box center [138, 434] width 75 height 20
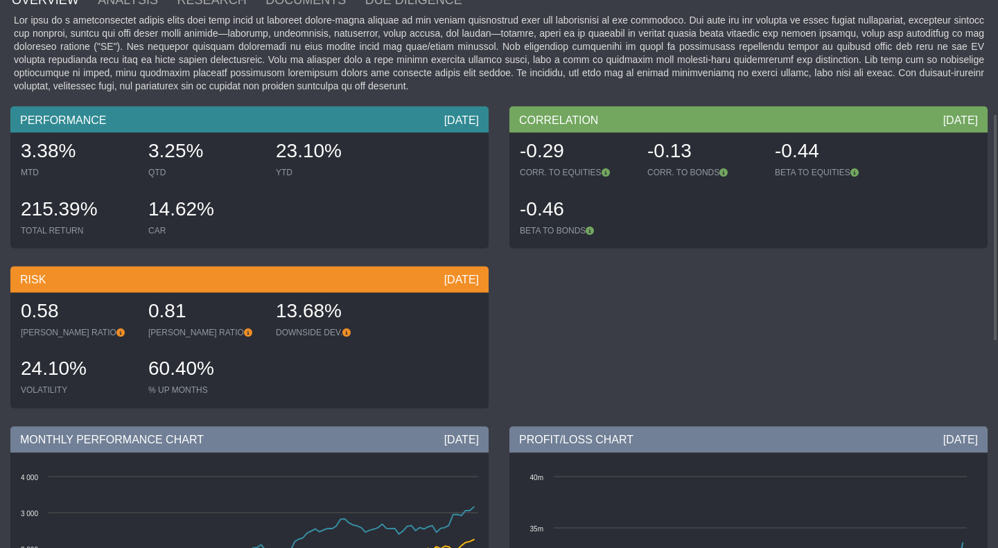
scroll to position [0, 0]
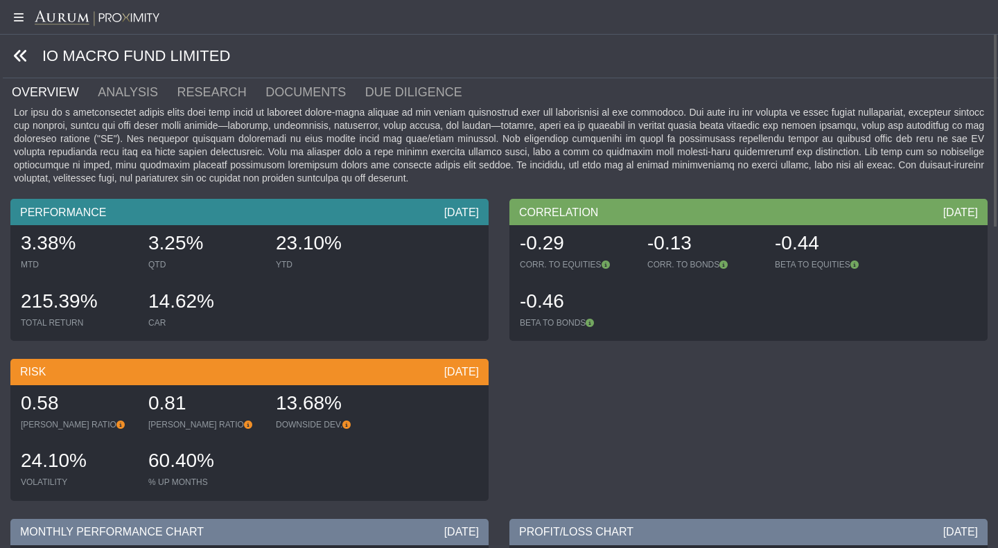
click at [25, 58] on icon at bounding box center [20, 56] width 15 height 15
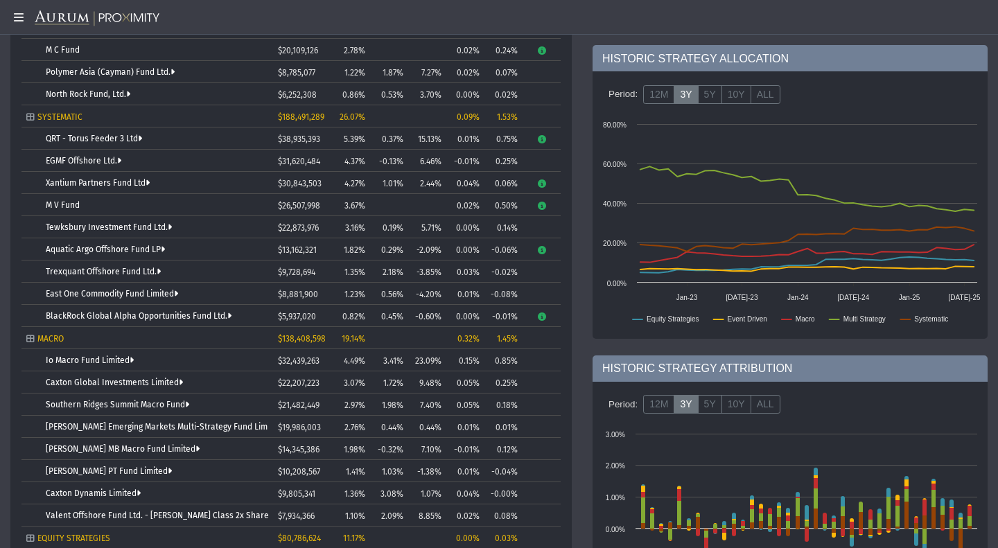
scroll to position [346, 0]
